Goal: Check status: Check status

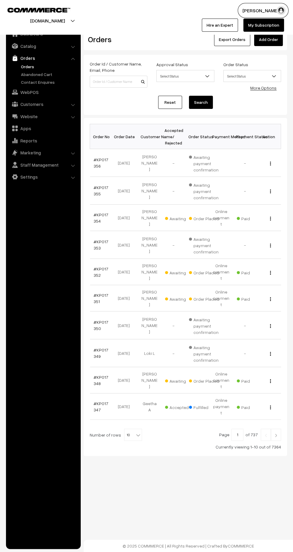
click at [95, 165] on link "#KP017356" at bounding box center [101, 162] width 15 height 11
click at [101, 187] on link "#KP017355" at bounding box center [101, 190] width 15 height 11
click at [94, 218] on link "#KP017354" at bounding box center [101, 217] width 15 height 11
click at [96, 165] on link "#KP017356" at bounding box center [101, 162] width 15 height 11
